Goal: Information Seeking & Learning: Find specific page/section

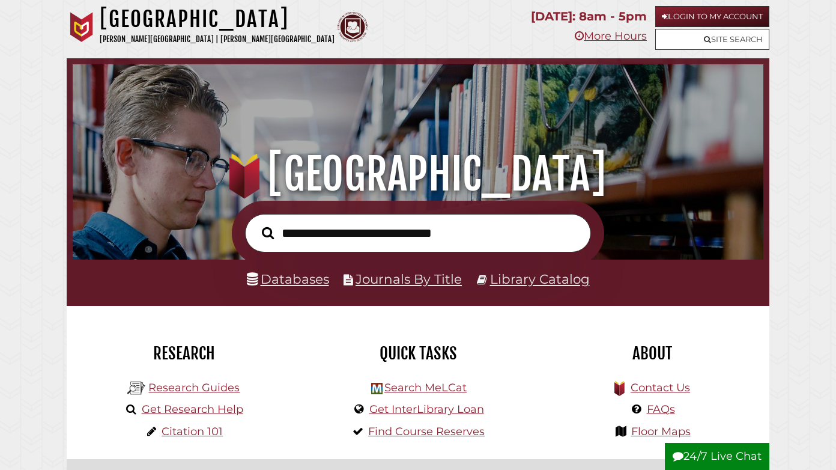
scroll to position [391, 685]
click at [285, 233] on input "text" at bounding box center [418, 233] width 346 height 39
type input "**********"
click at [256, 223] on button "Search" at bounding box center [268, 232] width 25 height 19
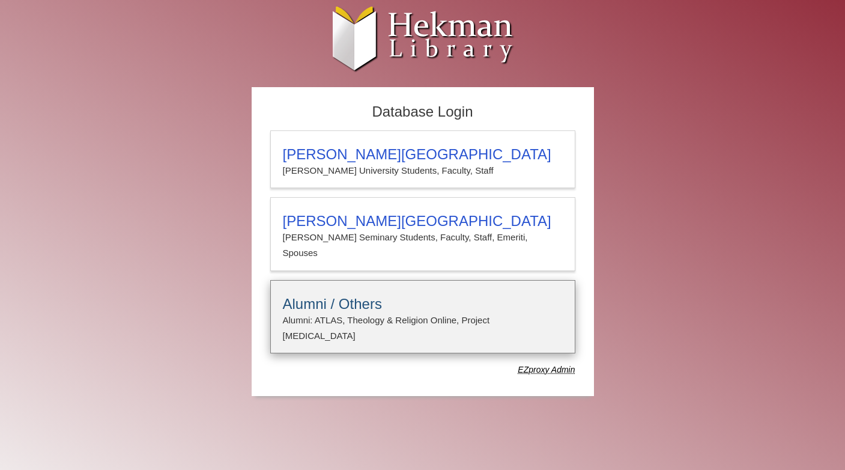
click at [345, 295] on h3 "Alumni / Others" at bounding box center [423, 303] width 280 height 17
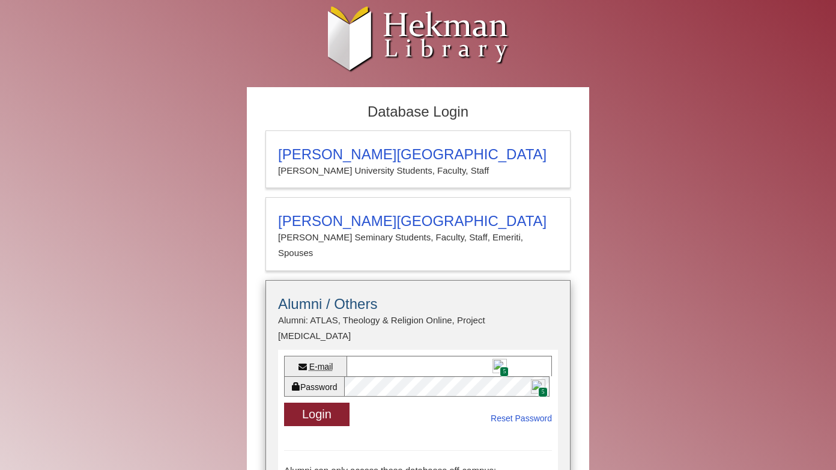
click at [496, 359] on img at bounding box center [499, 366] width 14 height 14
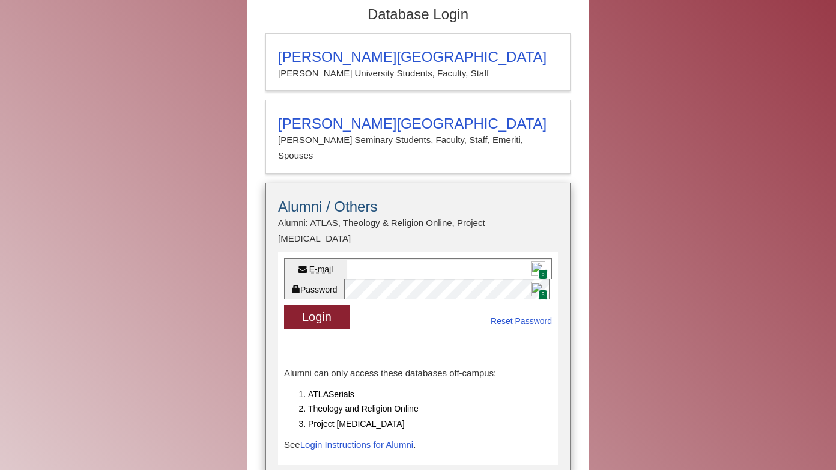
scroll to position [120, 0]
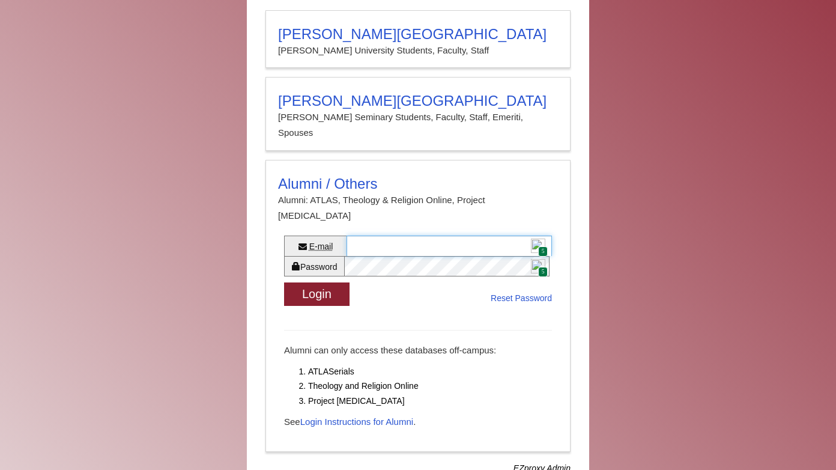
type input "**********"
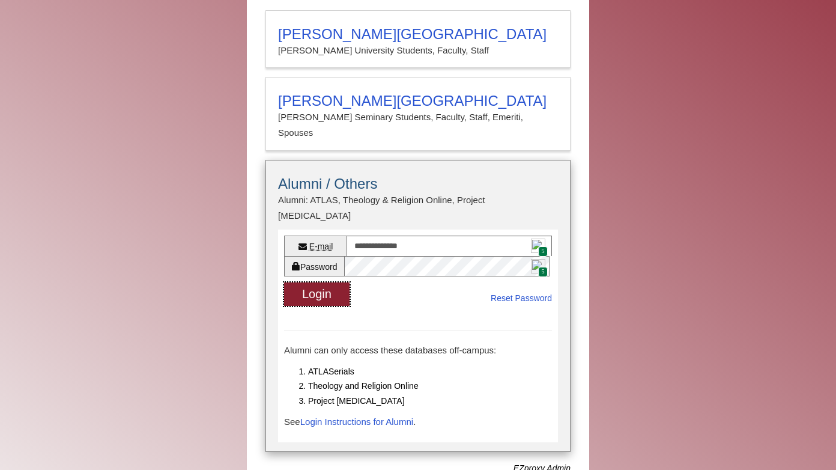
click at [316, 282] on button "Login" at bounding box center [316, 293] width 65 height 23
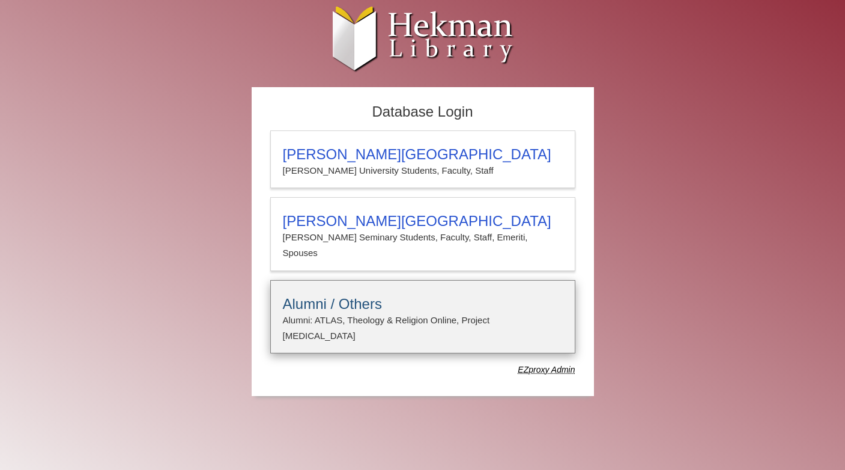
click at [304, 295] on h3 "Alumni / Others" at bounding box center [423, 303] width 280 height 17
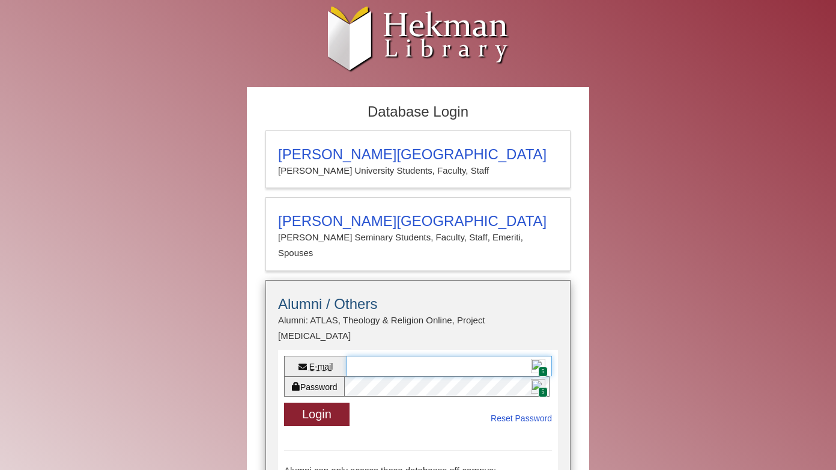
click at [354, 356] on input "E-mail" at bounding box center [449, 366] width 205 height 20
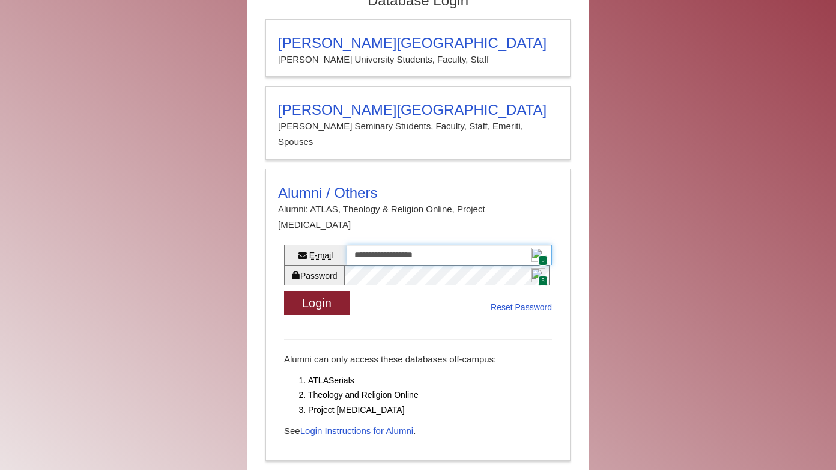
scroll to position [120, 0]
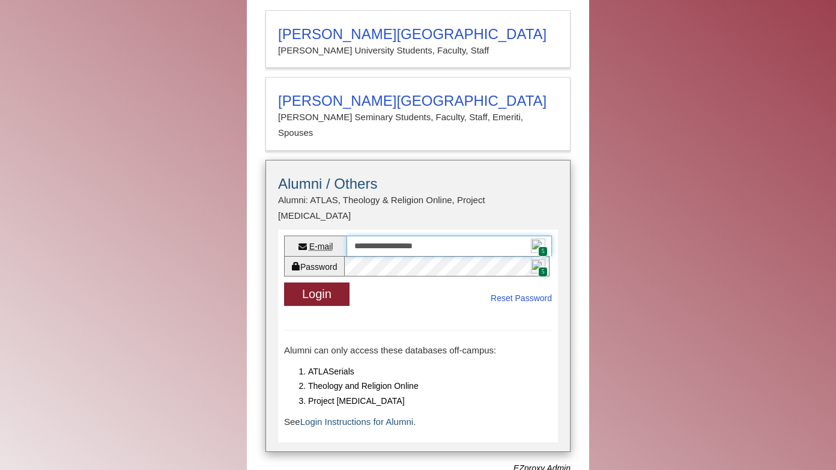
type input "**********"
click at [369, 416] on link "Login Instructions for Alumni" at bounding box center [356, 421] width 113 height 10
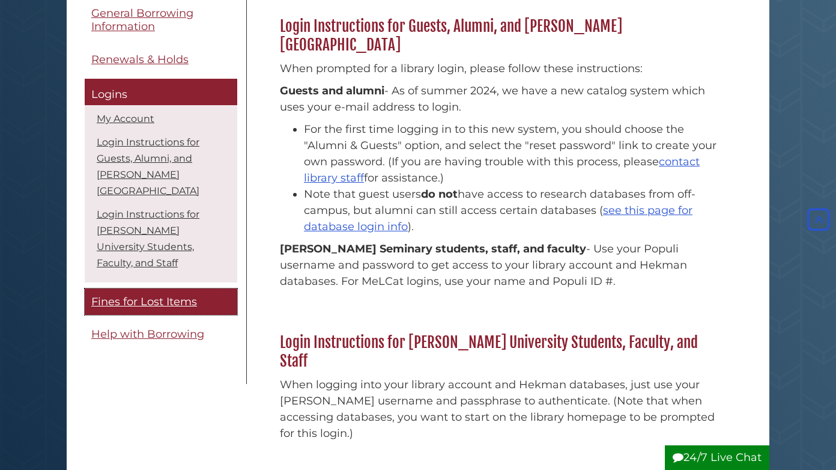
scroll to position [201, 0]
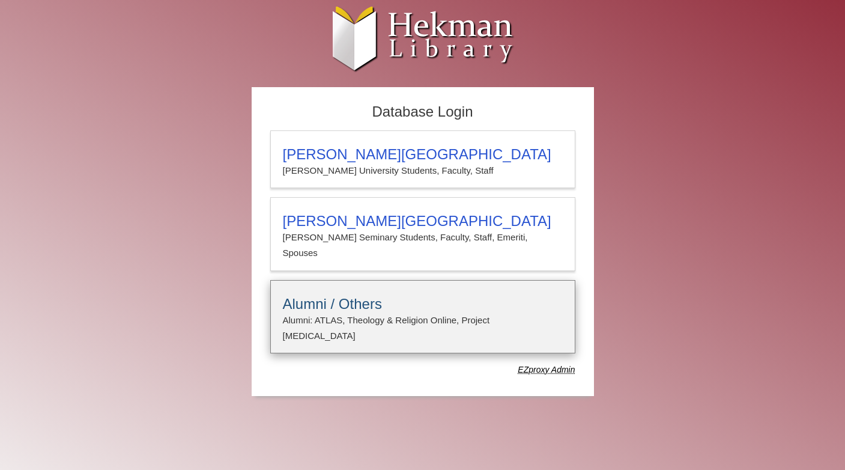
click at [298, 295] on h3 "Alumni / Others" at bounding box center [423, 303] width 280 height 17
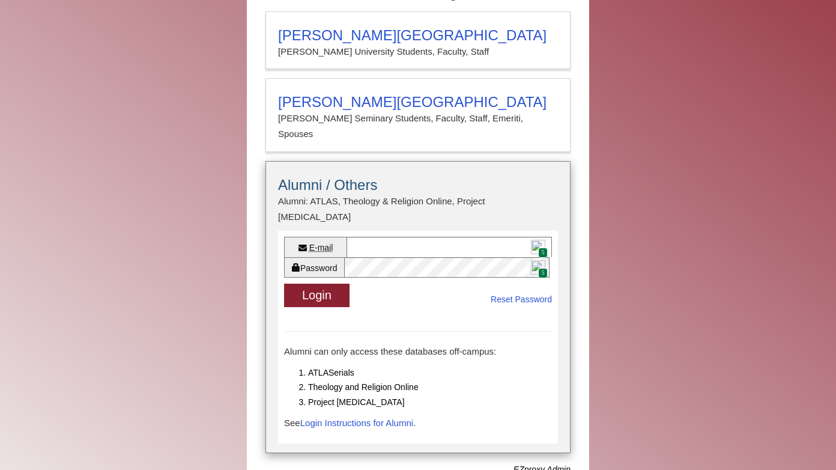
scroll to position [130, 0]
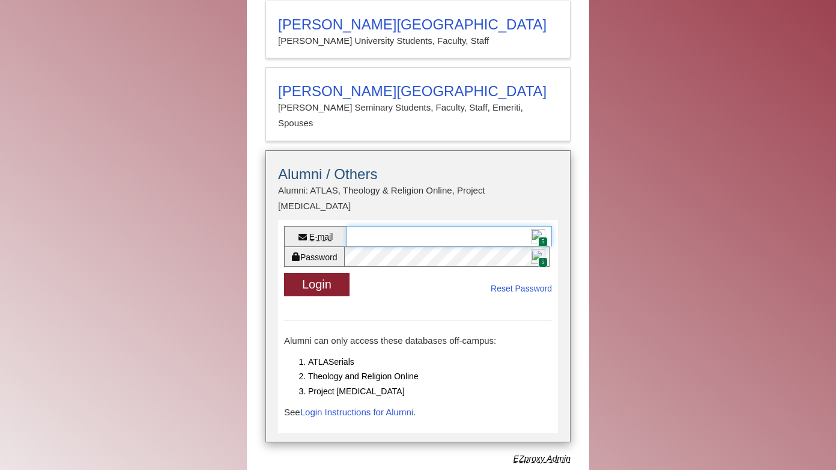
click at [383, 226] on input "E-mail" at bounding box center [449, 236] width 205 height 20
type input "**********"
click at [491, 281] on link "Reset Password" at bounding box center [521, 288] width 61 height 15
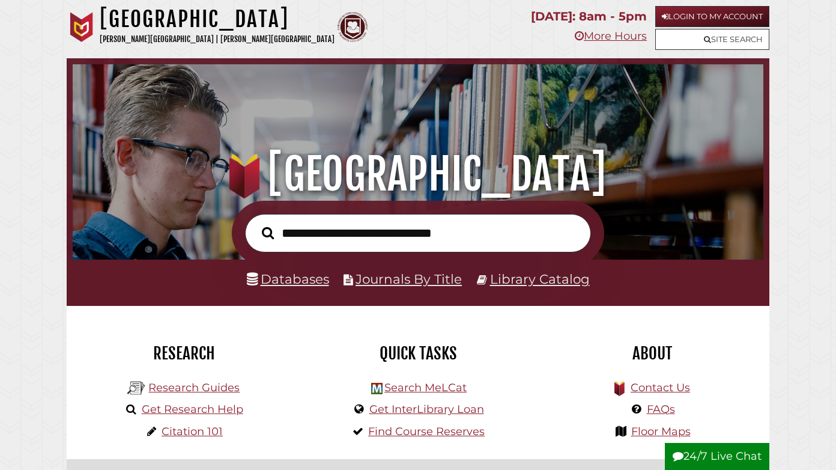
scroll to position [391, 685]
click at [694, 15] on link "Login to My Account" at bounding box center [712, 16] width 114 height 21
click at [674, 16] on link "Login to My Account" at bounding box center [712, 16] width 114 height 21
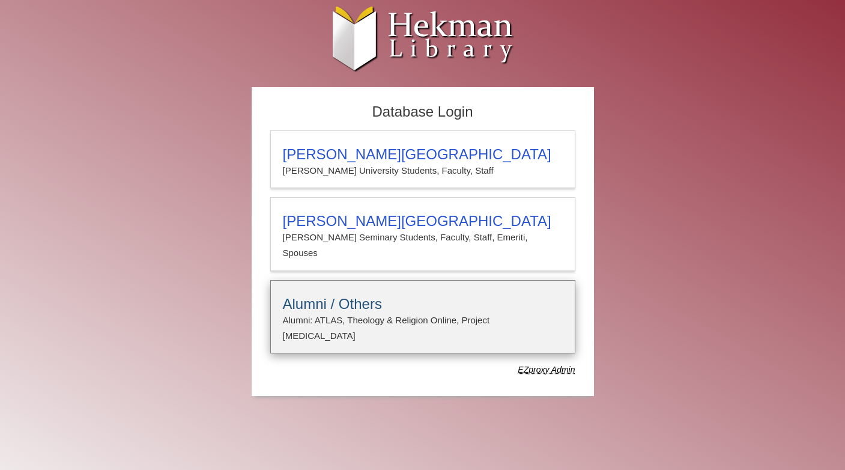
click at [292, 295] on h3 "Alumni / Others" at bounding box center [423, 303] width 280 height 17
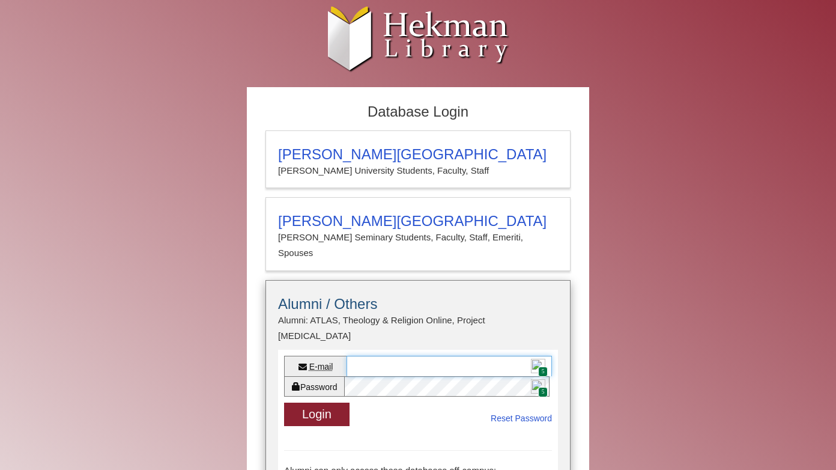
click at [360, 356] on input "E-mail" at bounding box center [449, 366] width 205 height 20
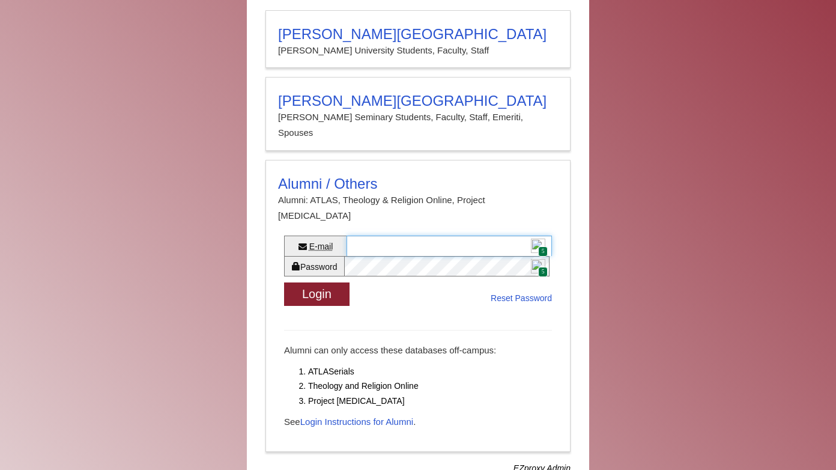
scroll to position [130, 0]
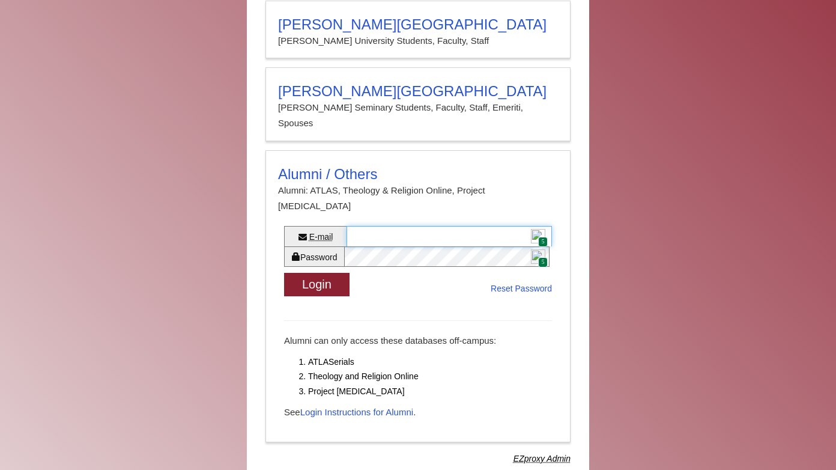
type input "**********"
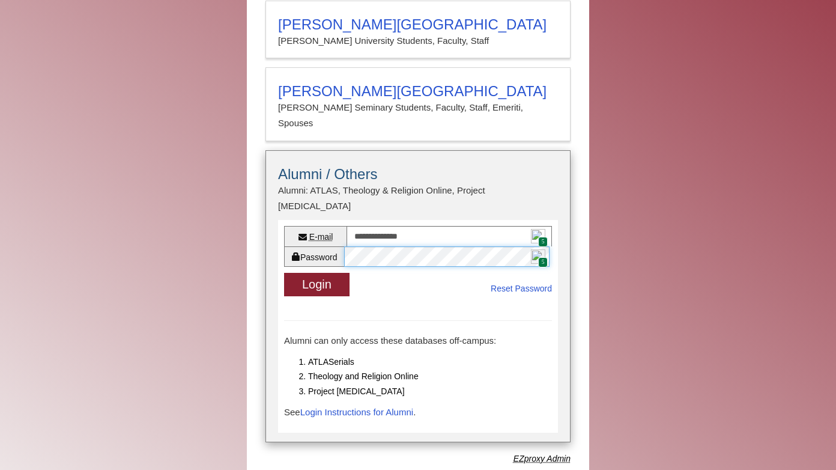
click at [345, 246] on div "Password 5" at bounding box center [418, 256] width 268 height 20
click at [325, 273] on button "Login" at bounding box center [316, 284] width 65 height 23
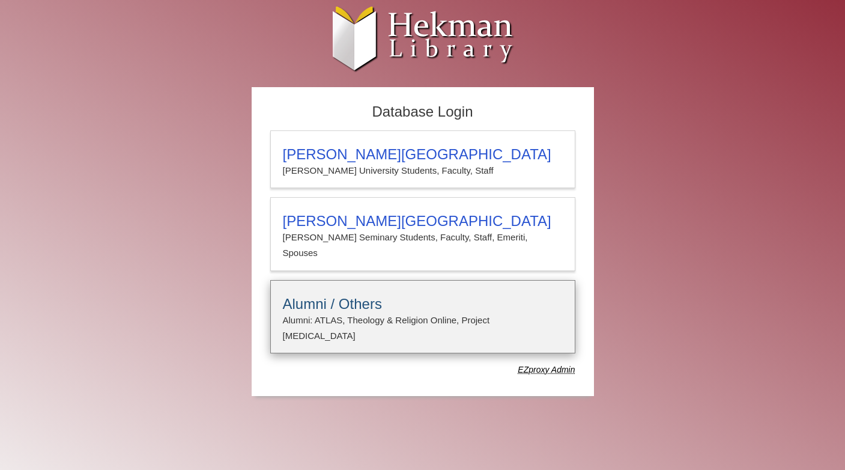
click at [317, 295] on h3 "Alumni / Others" at bounding box center [423, 303] width 280 height 17
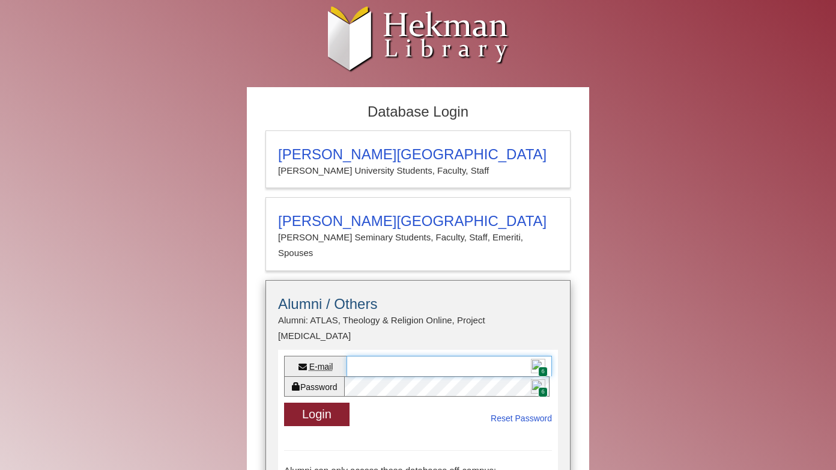
click at [355, 356] on input "E-mail" at bounding box center [449, 366] width 205 height 20
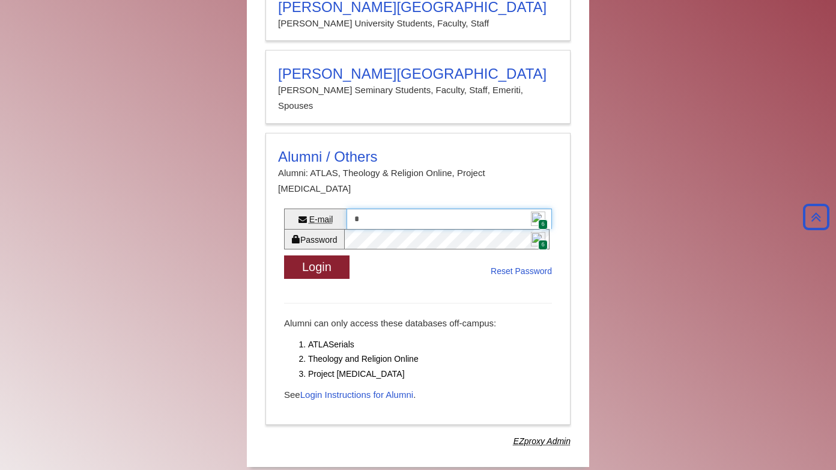
scroll to position [130, 0]
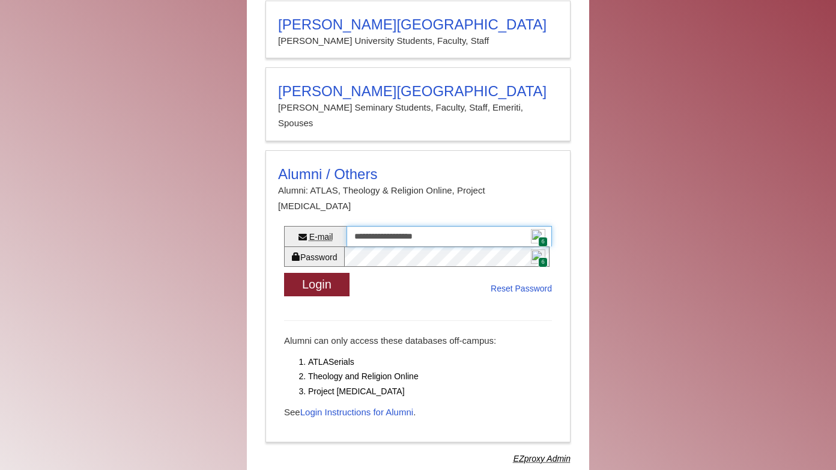
type input "**********"
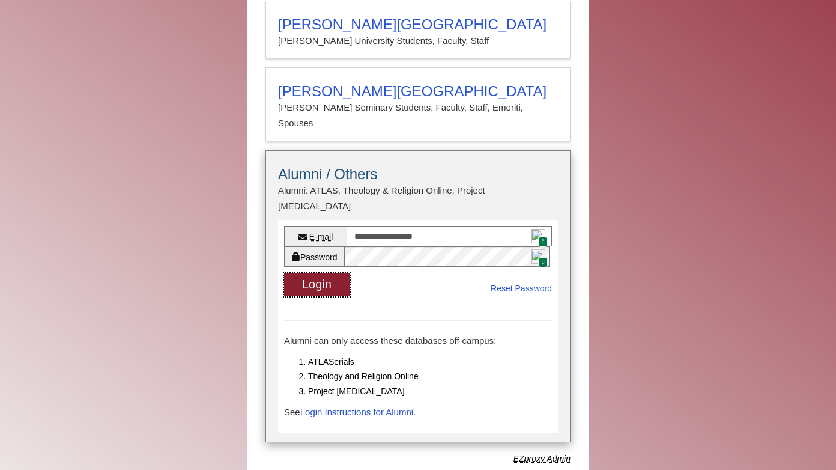
click at [324, 273] on button "Login" at bounding box center [316, 284] width 65 height 23
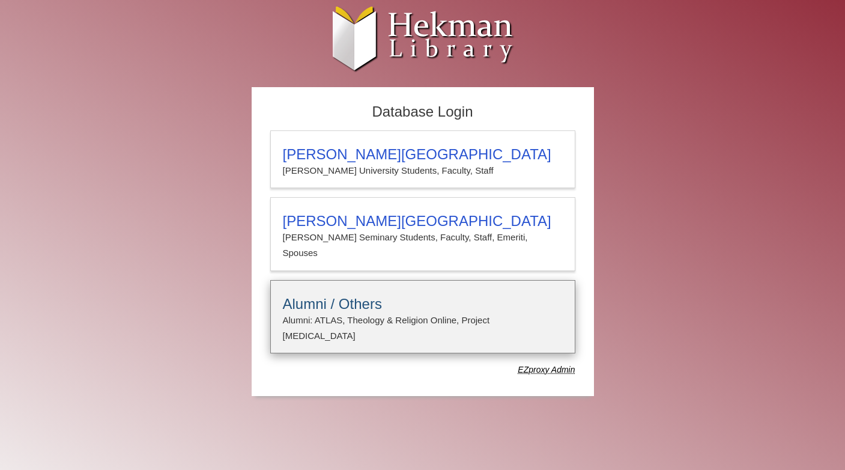
click at [300, 295] on h3 "Alumni / Others" at bounding box center [423, 303] width 280 height 17
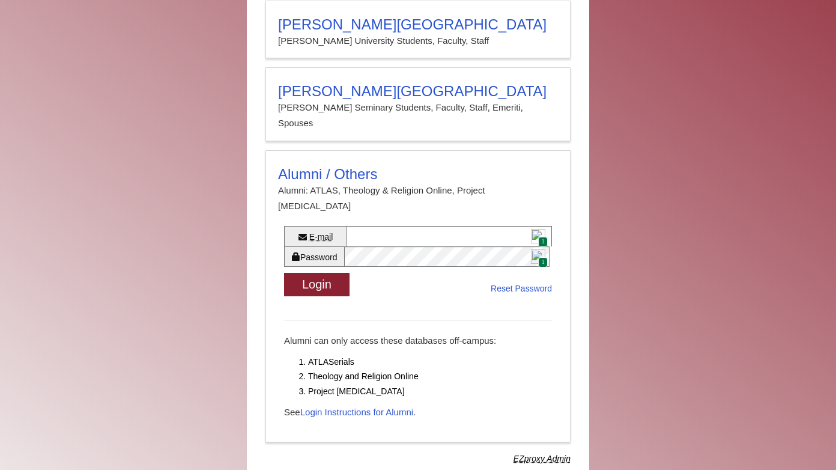
scroll to position [130, 0]
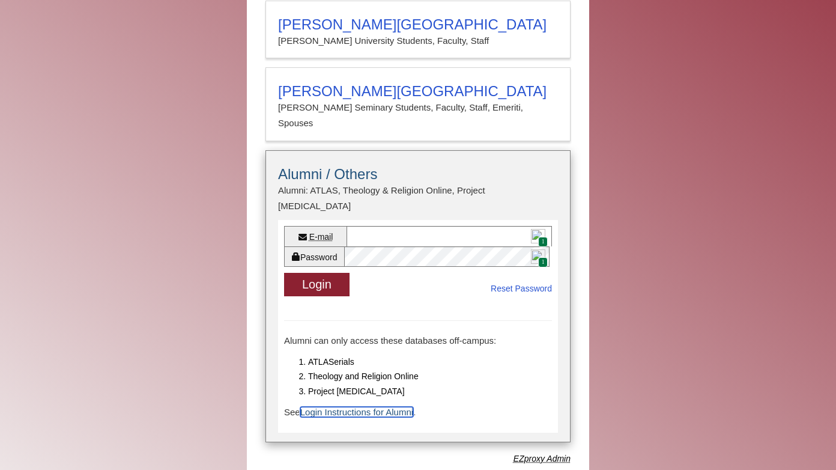
click at [343, 407] on link "Login Instructions for Alumni" at bounding box center [356, 412] width 113 height 10
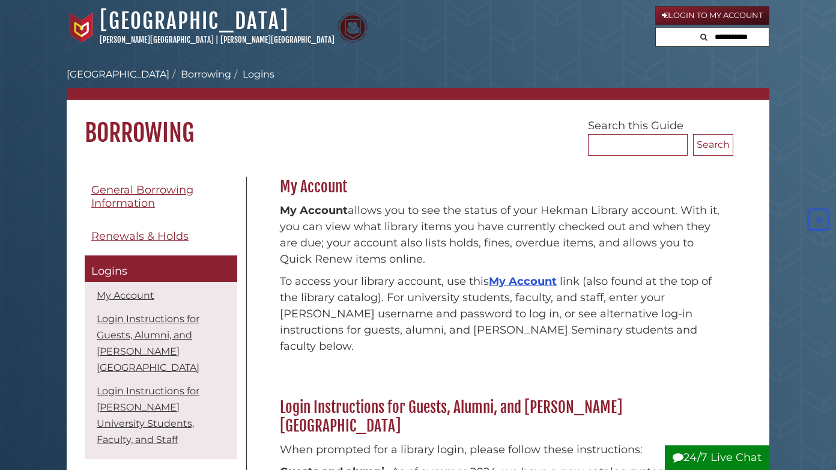
scroll to position [381, 0]
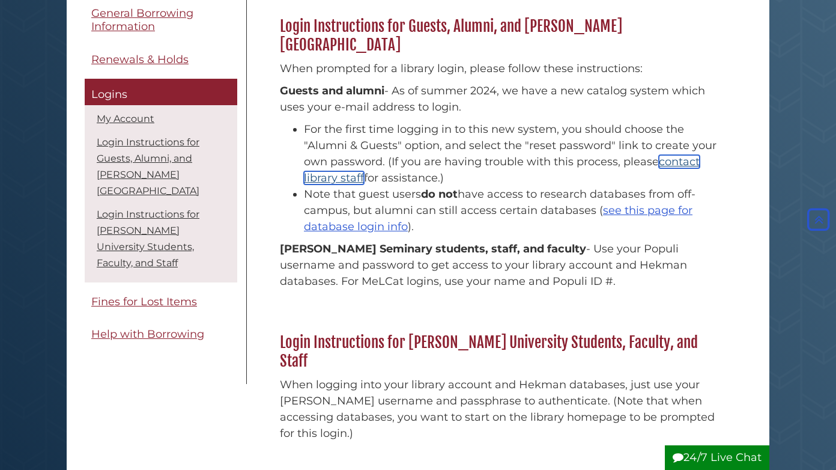
click at [314, 155] on link "contact library staff" at bounding box center [502, 169] width 396 height 29
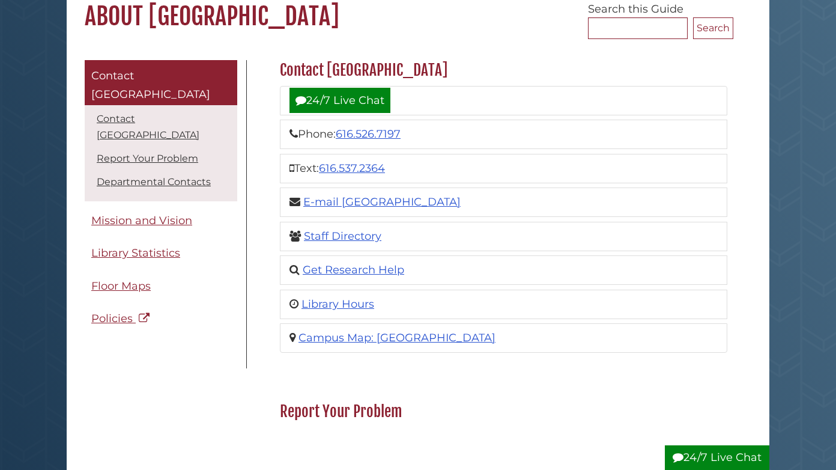
scroll to position [120, 0]
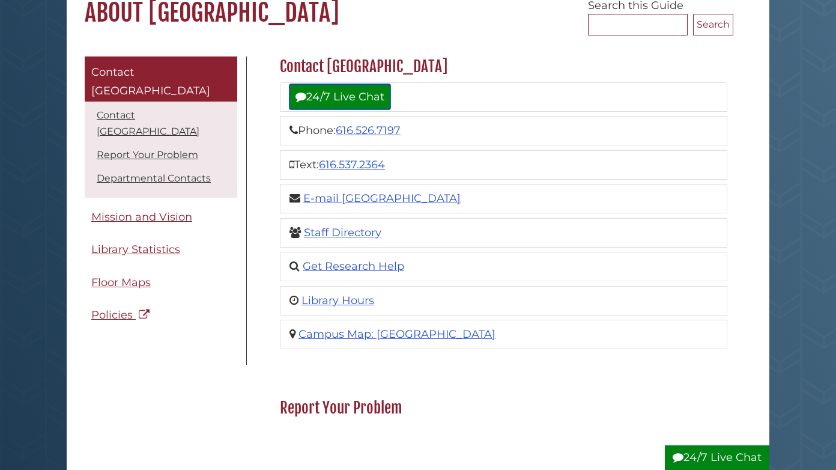
click at [374, 100] on link "24/7 Live Chat" at bounding box center [339, 96] width 101 height 25
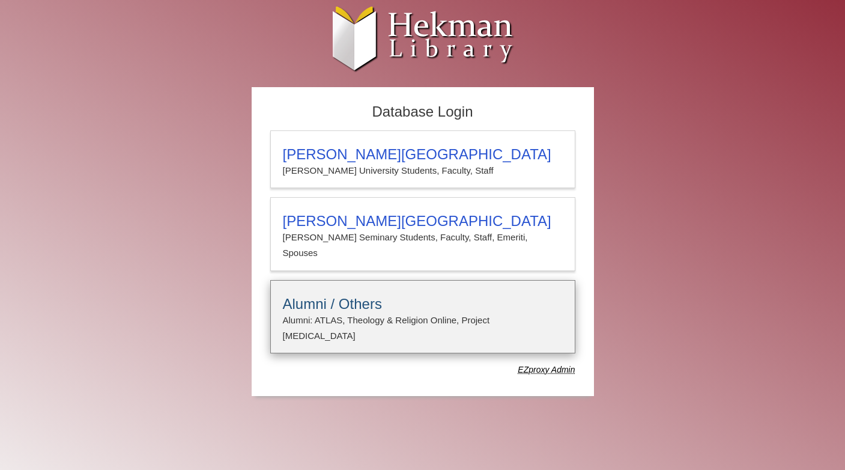
click at [292, 295] on h3 "Alumni / Others" at bounding box center [423, 303] width 280 height 17
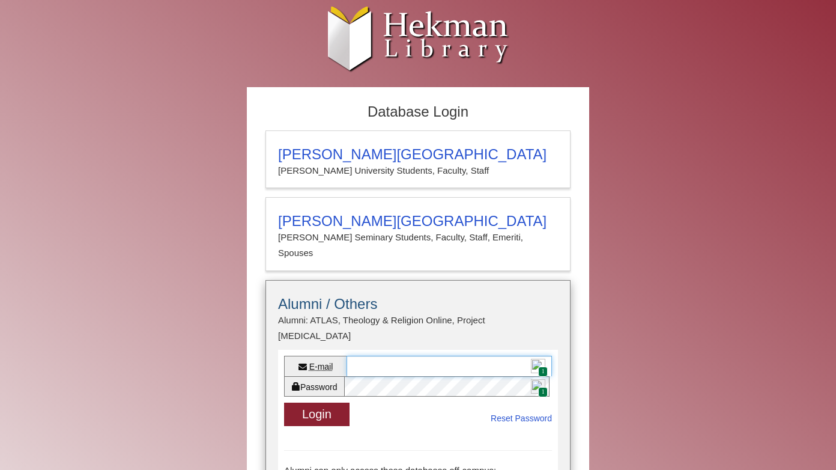
click at [372, 356] on input "E-mail" at bounding box center [449, 366] width 205 height 20
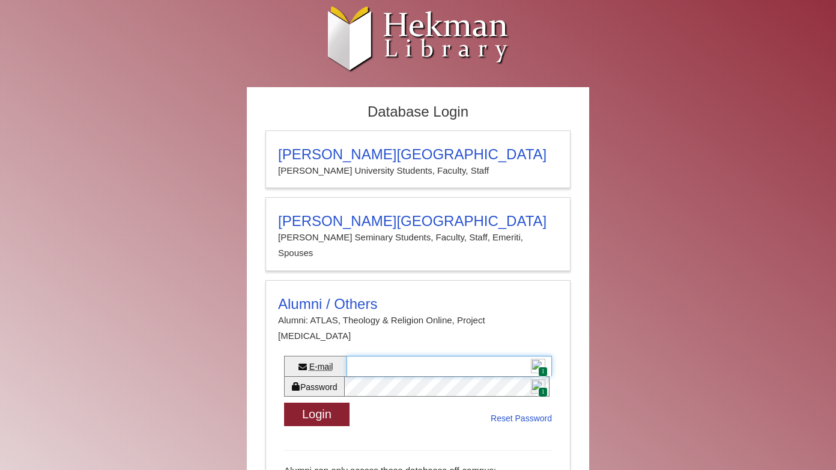
type input "**********"
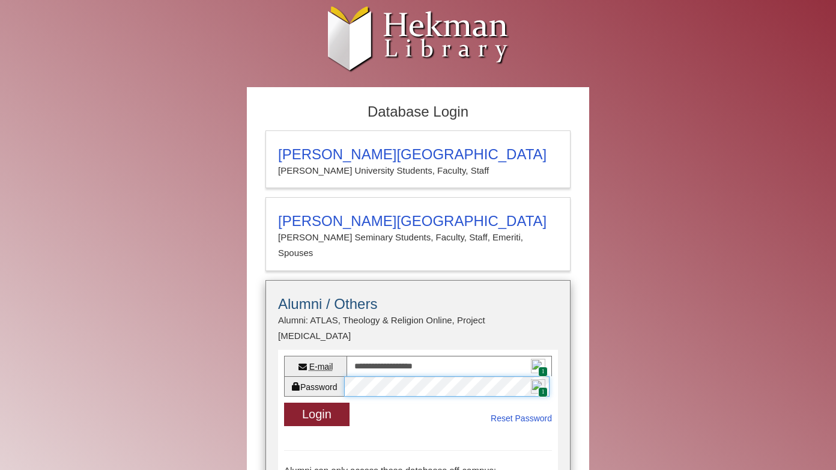
click at [342, 376] on div "Password 1" at bounding box center [418, 386] width 268 height 20
click at [329, 402] on button "Login" at bounding box center [316, 413] width 65 height 23
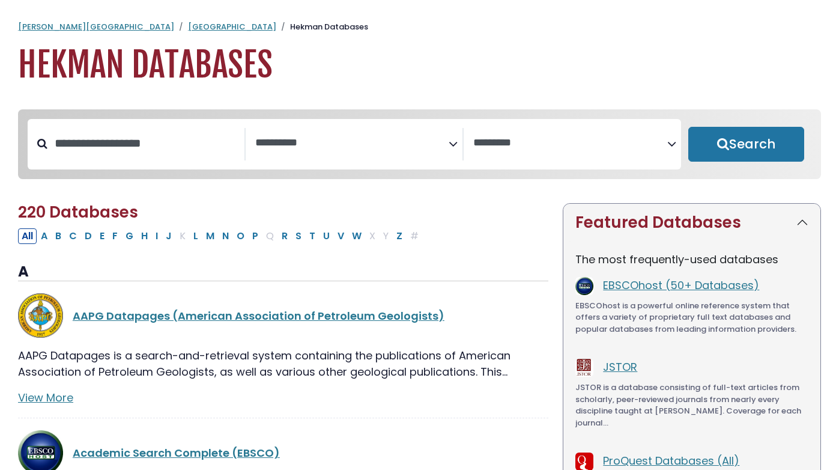
select select "Database Subject Filter"
select select "Database Vendors Filter"
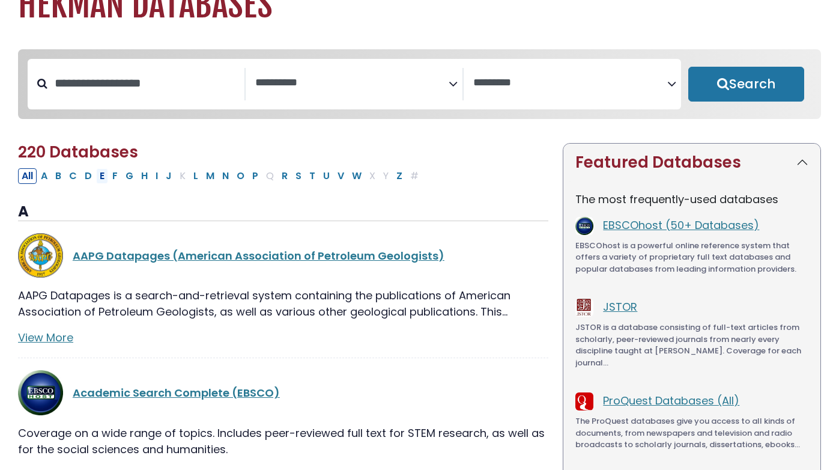
click at [101, 181] on button "E" at bounding box center [102, 176] width 12 height 16
select select "Database Subject Filter"
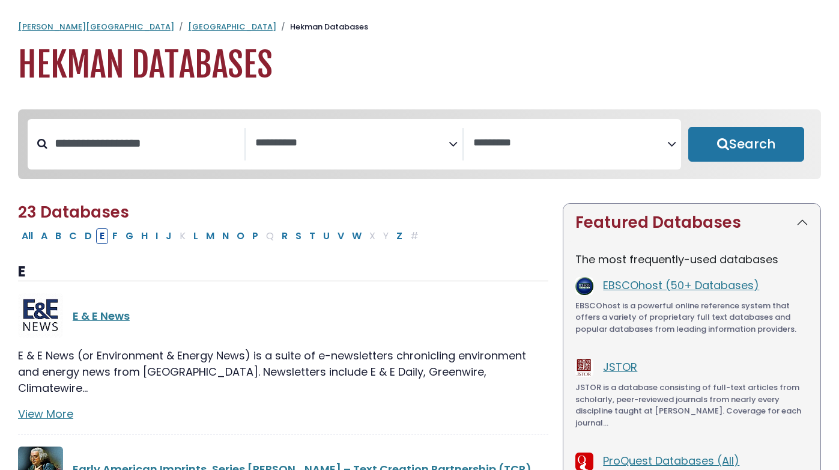
click at [668, 142] on icon "Search filters" at bounding box center [671, 142] width 9 height 18
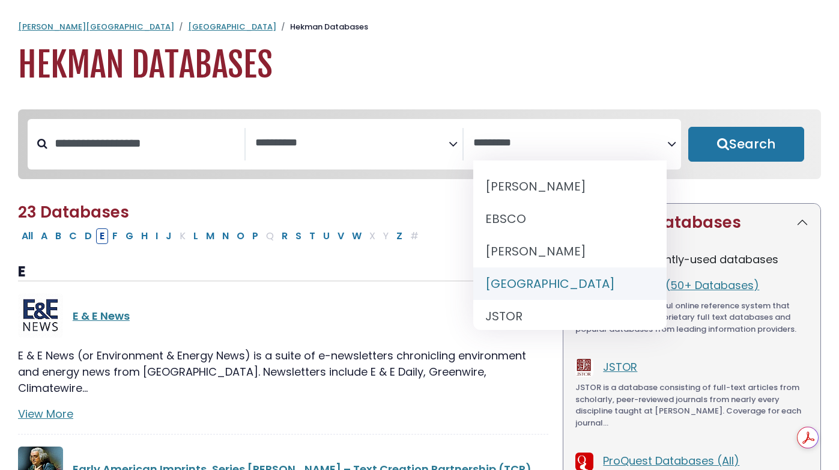
select select "******"
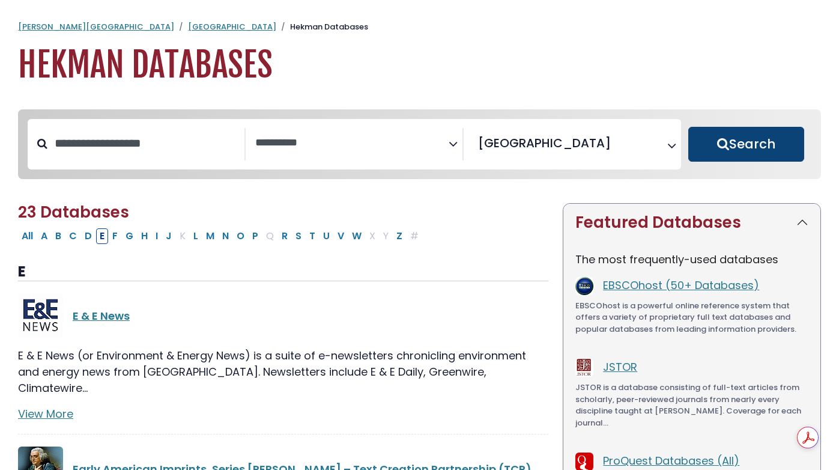
click at [722, 148] on button "Search" at bounding box center [746, 144] width 117 height 35
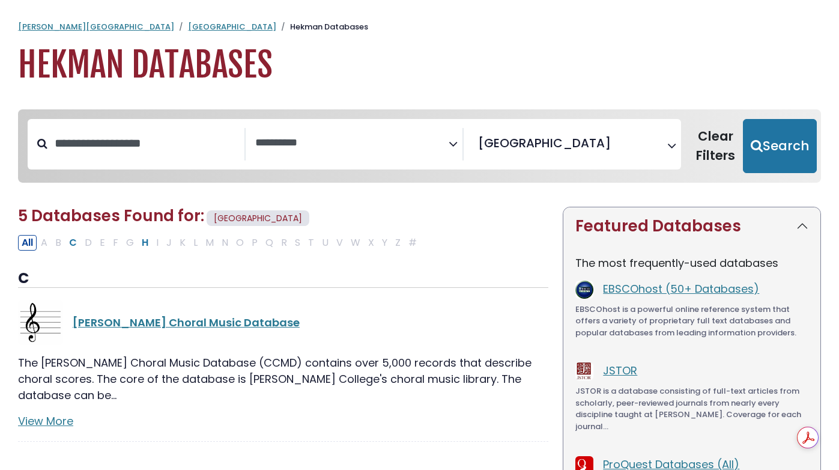
click at [102, 244] on div "All A B C D E F G H I J K L M N O P Q R S T U V W X Y Z #" at bounding box center [220, 241] width 404 height 15
click at [76, 244] on button "C" at bounding box center [72, 243] width 15 height 16
click at [141, 243] on button "H" at bounding box center [145, 243] width 14 height 16
select select "Database Subject Filter"
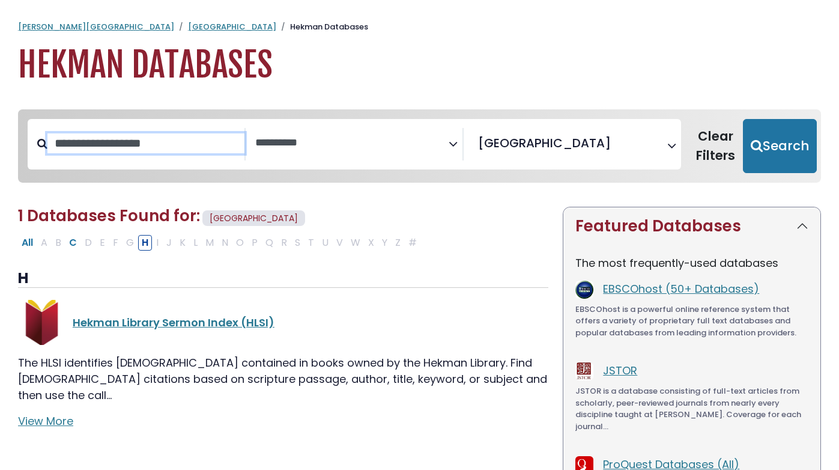
click at [71, 151] on input "Search database by title or keyword" at bounding box center [145, 143] width 197 height 20
type input "********"
click at [743, 119] on button "Search" at bounding box center [780, 146] width 74 height 54
select select "Database Subject Filter"
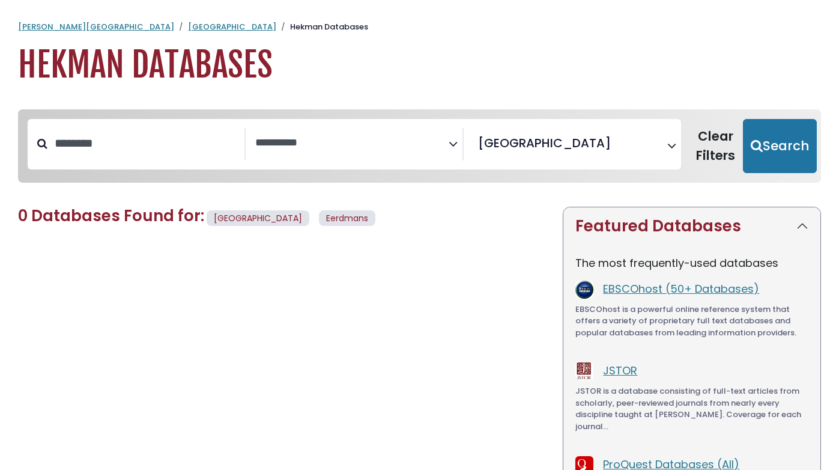
click at [326, 220] on span "Eerdmans" at bounding box center [347, 218] width 42 height 12
click at [670, 147] on icon "Search filters" at bounding box center [671, 144] width 9 height 18
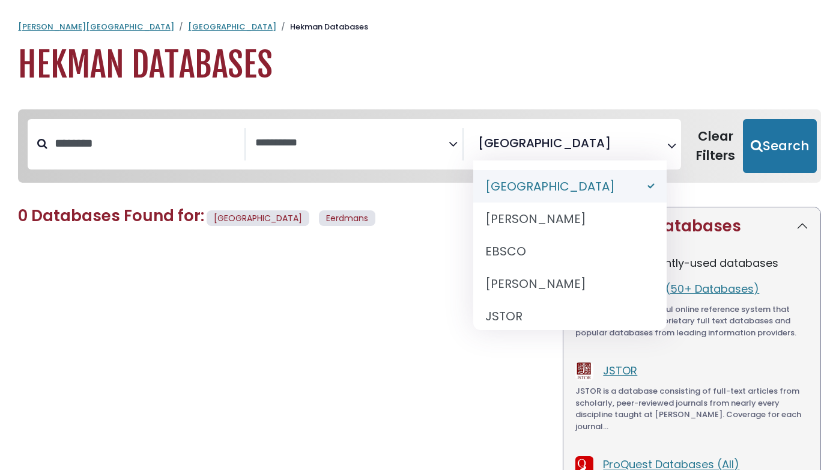
select select "Database Vendors Filter"
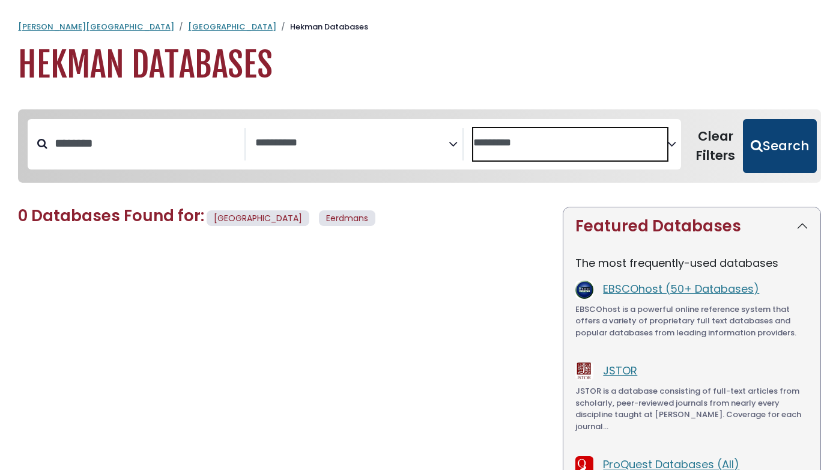
click at [768, 132] on button "Search" at bounding box center [780, 146] width 74 height 54
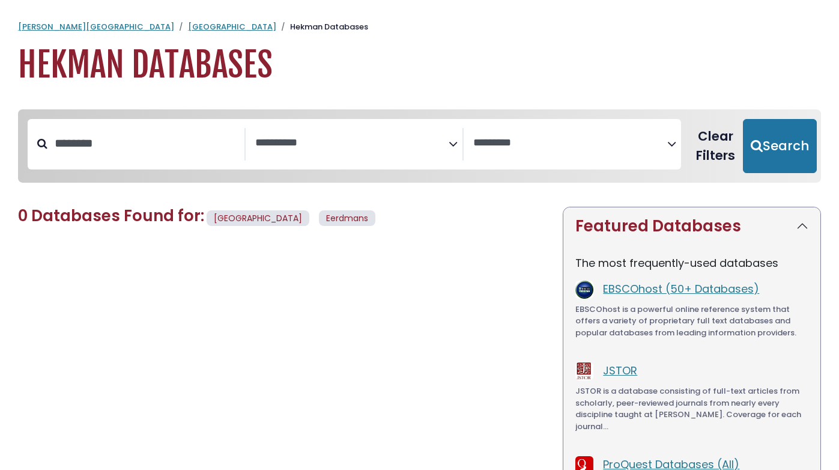
select select "Database Subject Filter"
select select "Database Vendors Filter"
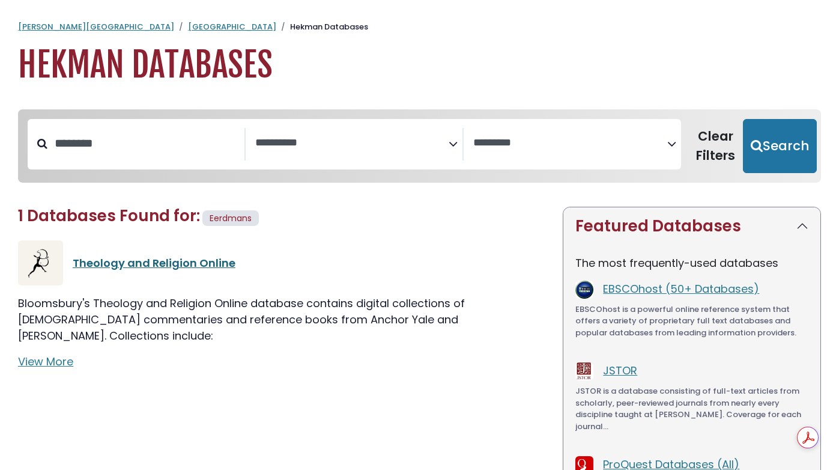
click at [148, 264] on link "Theology and Religion Online" at bounding box center [154, 262] width 163 height 15
click at [38, 354] on link "View More" at bounding box center [45, 361] width 55 height 15
